Goal: Task Accomplishment & Management: Use online tool/utility

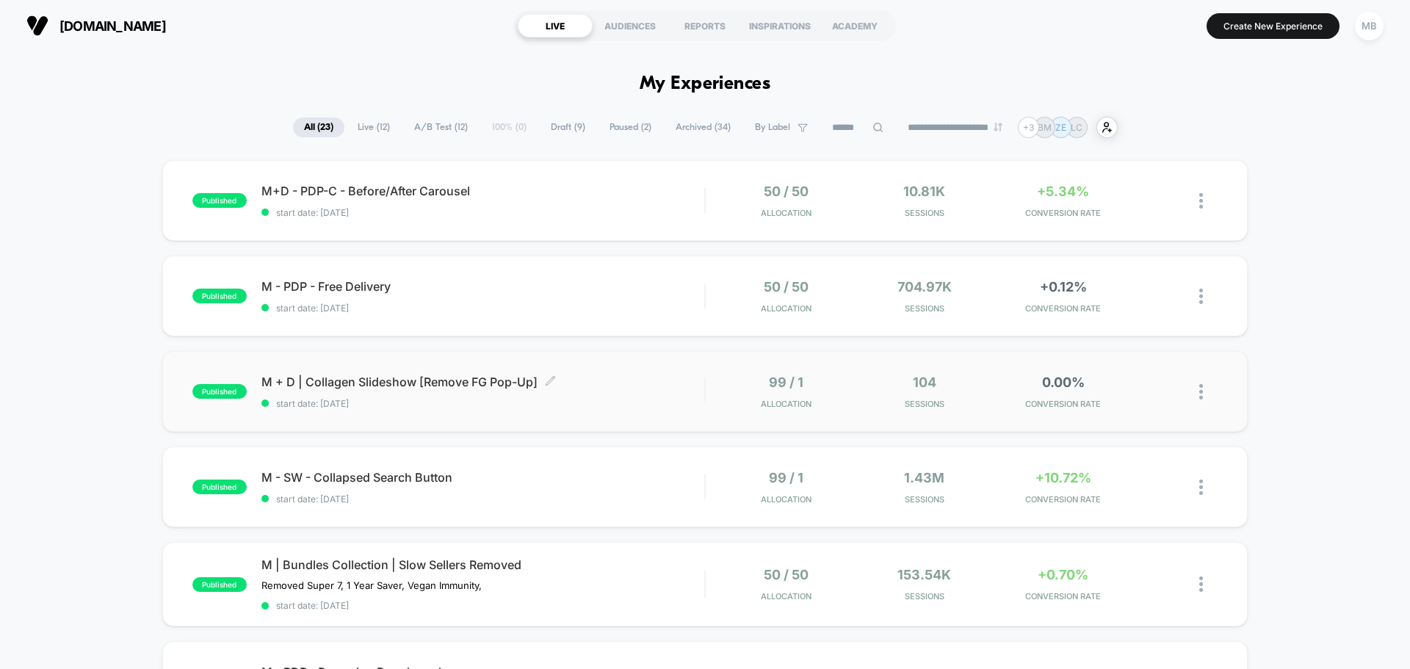
click at [492, 385] on span "M + D | Collagen Slideshow [Remove FG Pop-Up] Click to edit experience details" at bounding box center [482, 382] width 443 height 15
